Goal: Check status: Check status

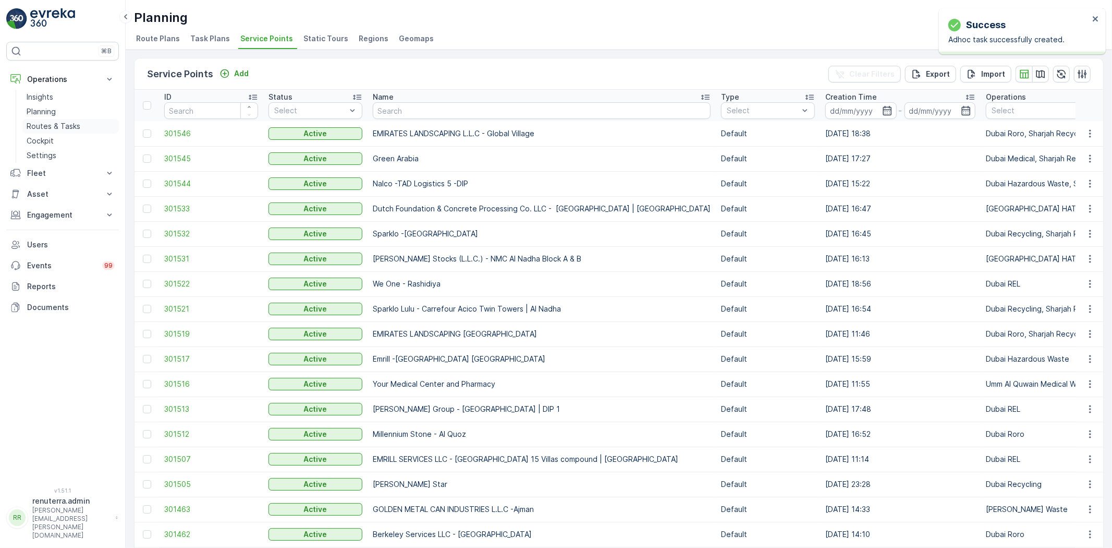
click at [70, 124] on p "Routes & Tasks" at bounding box center [54, 126] width 54 height 10
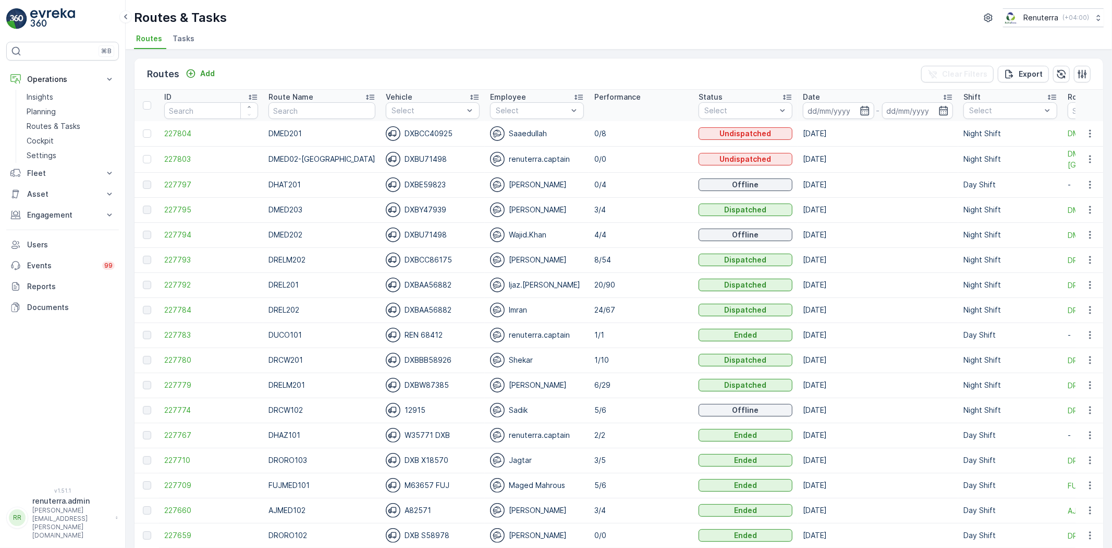
click at [179, 178] on td "227797" at bounding box center [211, 184] width 104 height 25
click at [180, 185] on span "227797" at bounding box center [211, 184] width 94 height 10
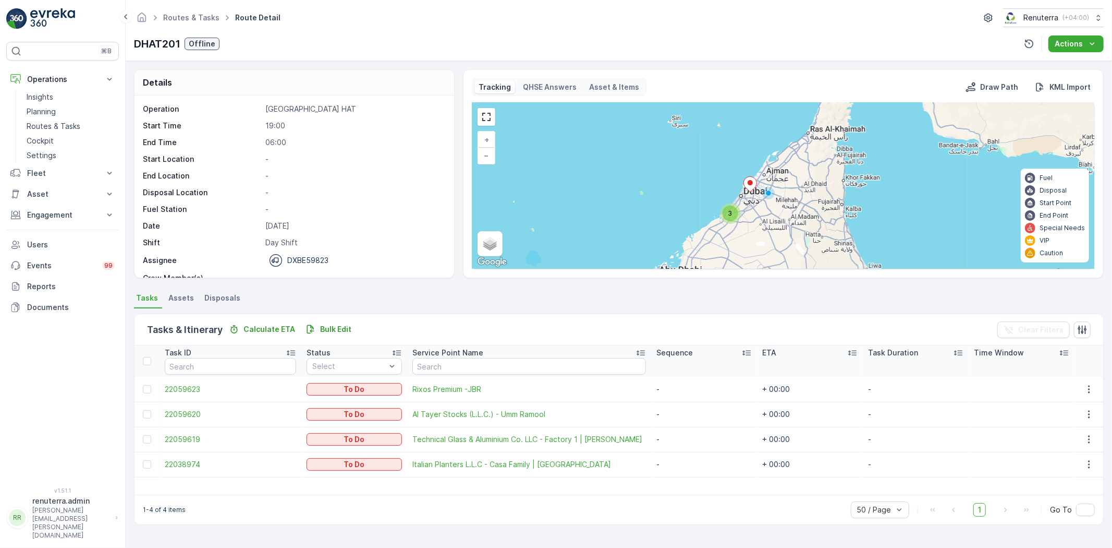
drag, startPoint x: 346, startPoint y: 8, endPoint x: 608, endPoint y: 403, distance: 473.5
click at [608, 403] on td "Al Tayer Stocks (L.L.C.) - Umm Ramool" at bounding box center [529, 414] width 244 height 25
click at [667, 428] on td "-" at bounding box center [704, 439] width 106 height 25
